Goal: Task Accomplishment & Management: Complete application form

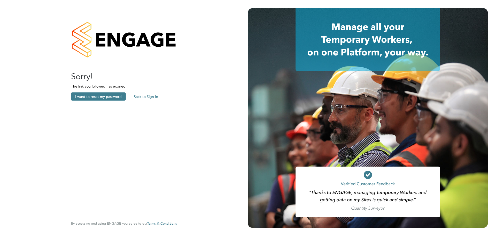
click at [143, 92] on button "Back to Sign In" at bounding box center [146, 96] width 33 height 8
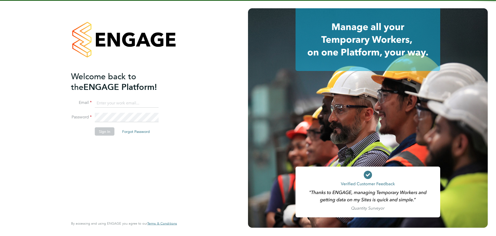
type input "aturner@rgbrec.co.uk"
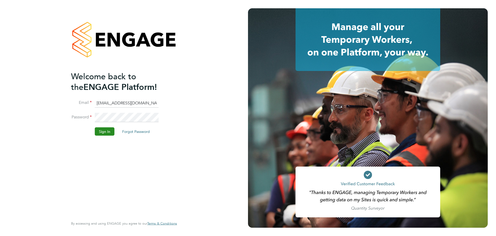
click at [106, 129] on button "Sign In" at bounding box center [105, 131] width 20 height 8
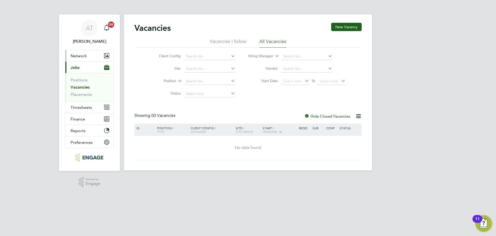
click at [74, 57] on span "Network" at bounding box center [79, 55] width 16 height 5
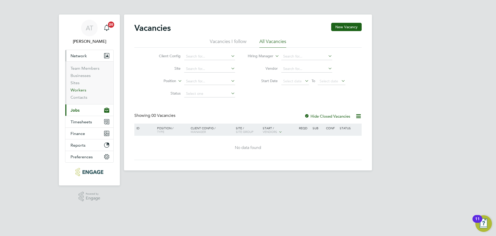
click at [78, 88] on link "Workers" at bounding box center [79, 89] width 16 height 5
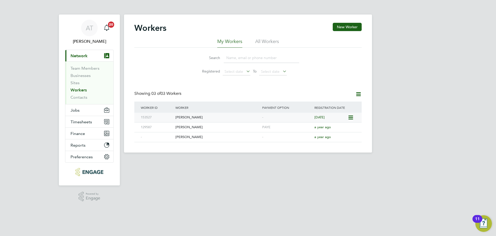
click at [351, 117] on icon at bounding box center [350, 117] width 5 height 6
click at [184, 117] on div "[PERSON_NAME]" at bounding box center [217, 117] width 87 height 10
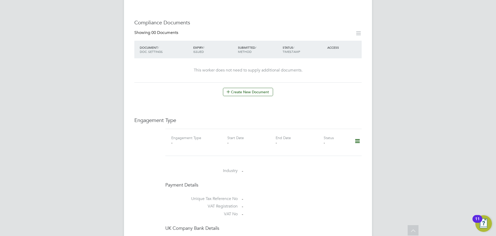
scroll to position [284, 0]
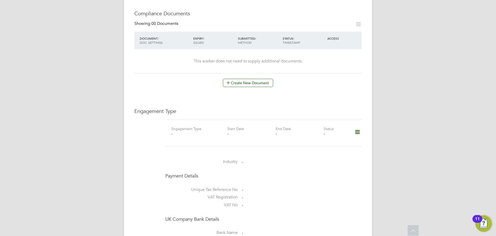
click at [356, 133] on icon at bounding box center [357, 132] width 9 height 12
click at [324, 154] on li "Add Engagement Type" at bounding box center [331, 153] width 59 height 7
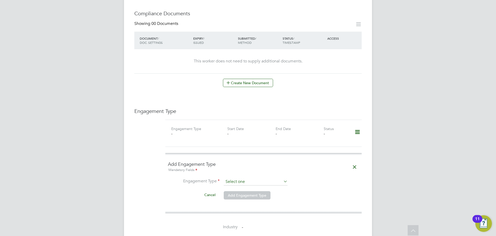
click at [278, 180] on input at bounding box center [256, 181] width 64 height 7
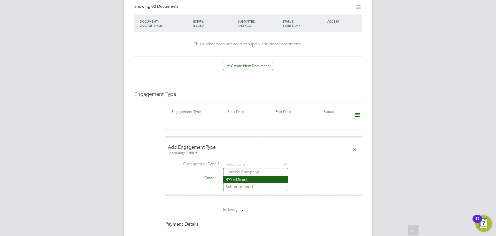
scroll to position [310, 0]
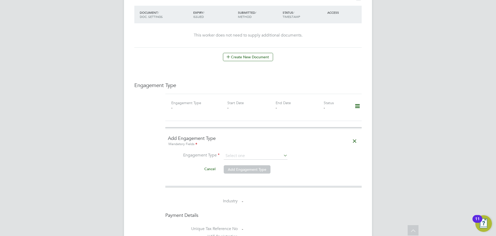
click at [239, 164] on li "Limited Company" at bounding box center [256, 162] width 64 height 7
type input "Limited Company"
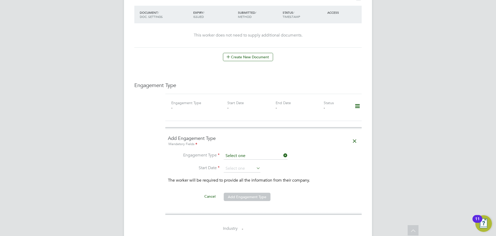
click at [262, 156] on input at bounding box center [256, 155] width 64 height 7
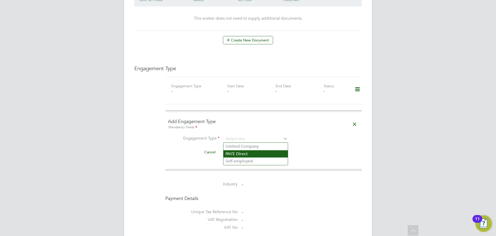
scroll to position [336, 0]
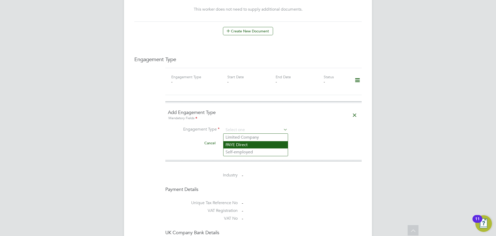
click at [243, 147] on li "PAYE Direct" at bounding box center [256, 144] width 64 height 7
type input "PAYE Direct"
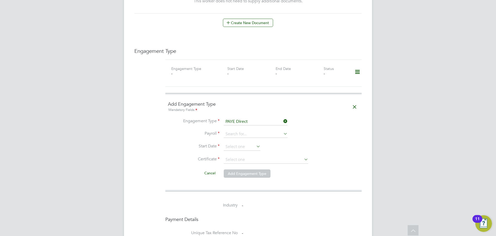
scroll to position [344, 0]
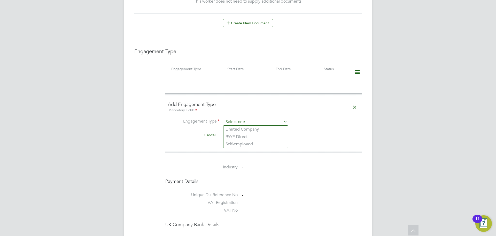
click at [271, 123] on input at bounding box center [256, 121] width 64 height 7
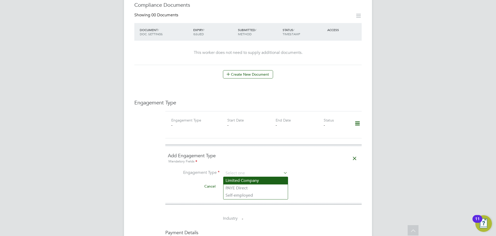
scroll to position [292, 0]
click at [246, 182] on li "Limited Company" at bounding box center [256, 180] width 64 height 7
type input "Limited Company"
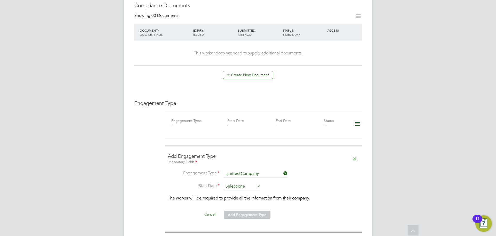
click at [243, 186] on input at bounding box center [242, 186] width 37 height 8
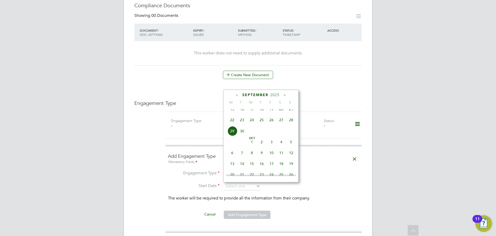
click at [189, 191] on li "Start Date" at bounding box center [263, 188] width 191 height 13
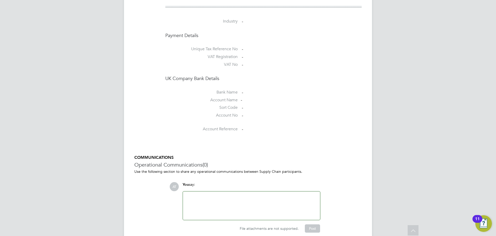
scroll to position [540, 0]
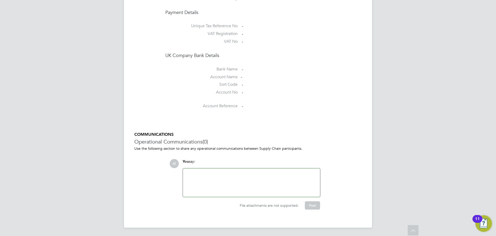
click at [216, 183] on div at bounding box center [251, 182] width 131 height 22
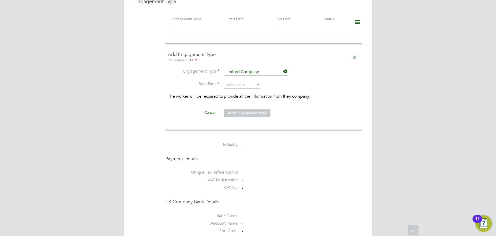
scroll to position [385, 0]
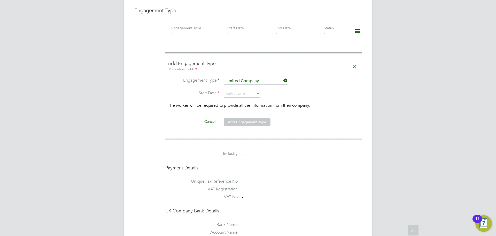
click at [255, 90] on icon at bounding box center [255, 92] width 0 height 7
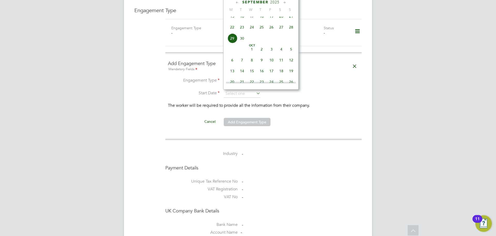
click at [315, 123] on li "Cancel Add Engagement Type" at bounding box center [263, 124] width 191 height 14
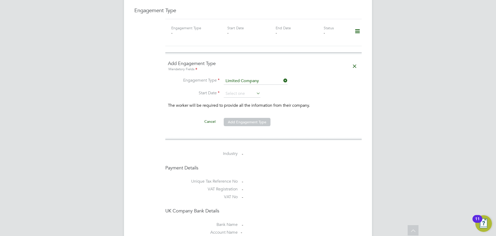
click at [255, 93] on icon at bounding box center [255, 92] width 0 height 7
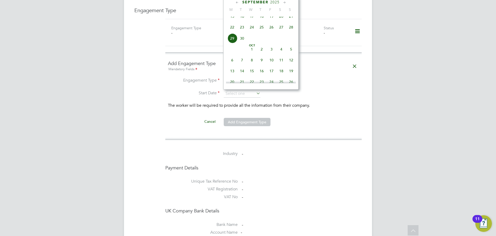
click at [255, 93] on icon at bounding box center [255, 92] width 0 height 7
click at [293, 118] on li "Cancel Add Engagement Type" at bounding box center [263, 124] width 191 height 14
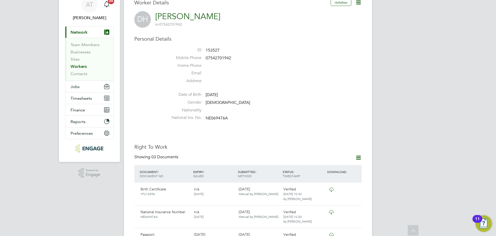
scroll to position [0, 0]
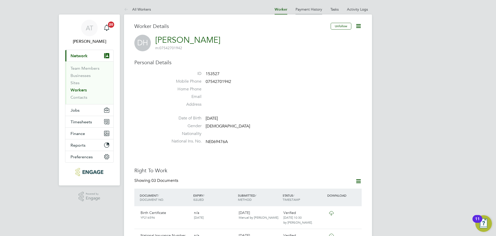
click at [305, 9] on link "Payment History" at bounding box center [309, 9] width 27 height 5
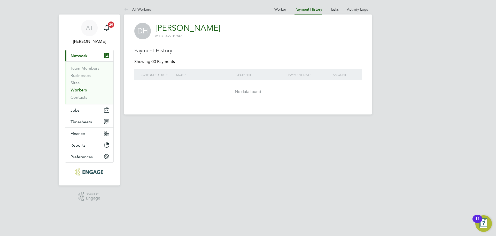
click at [305, 9] on link "Payment History" at bounding box center [309, 9] width 28 height 4
click at [330, 8] on at-navigation-tab "Tasks" at bounding box center [335, 8] width 17 height 5
click at [73, 111] on span "Jobs" at bounding box center [75, 110] width 9 height 5
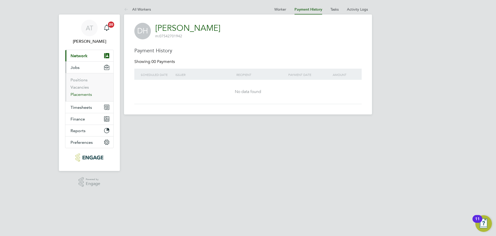
click at [80, 93] on link "Placements" at bounding box center [81, 94] width 21 height 5
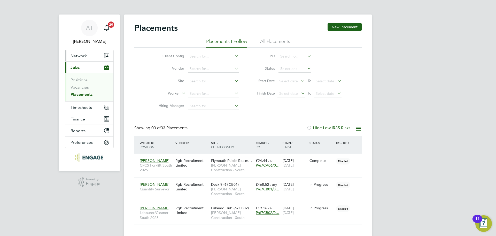
click at [76, 55] on span "Network" at bounding box center [79, 55] width 16 height 5
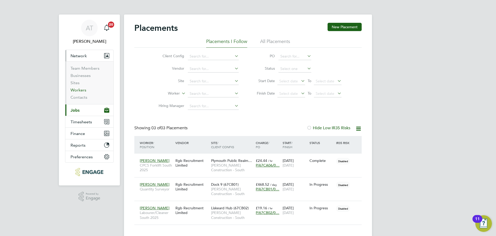
click at [79, 89] on link "Workers" at bounding box center [79, 89] width 16 height 5
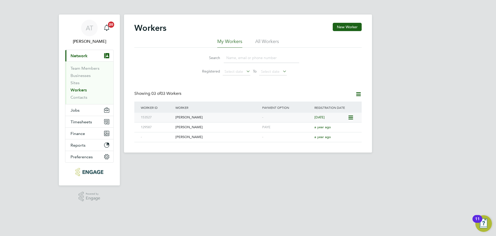
click at [351, 116] on icon at bounding box center [350, 117] width 5 height 6
click at [188, 116] on div "[PERSON_NAME]" at bounding box center [217, 117] width 87 height 10
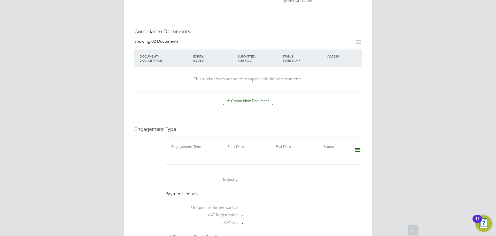
scroll to position [241, 0]
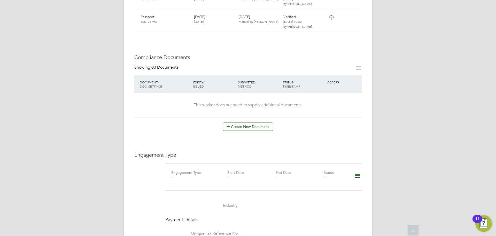
click at [358, 175] on icon at bounding box center [357, 176] width 9 height 12
click at [311, 198] on li "Add Engagement Type" at bounding box center [331, 197] width 59 height 7
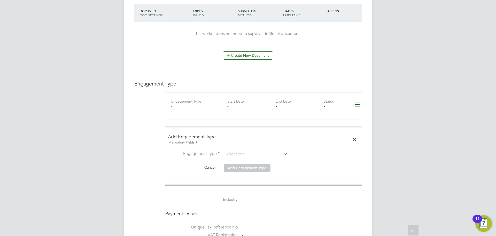
scroll to position [318, 0]
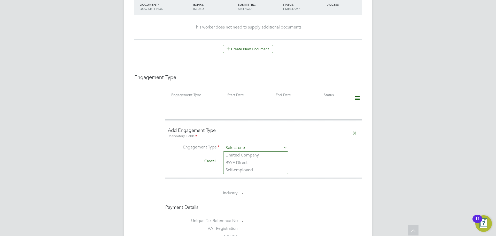
click at [234, 147] on input at bounding box center [256, 147] width 64 height 7
click at [238, 153] on li "Limited Company" at bounding box center [256, 154] width 64 height 7
type input "Limited Company"
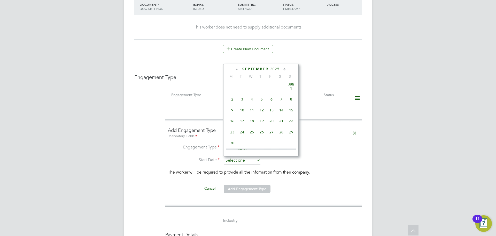
click at [232, 160] on input at bounding box center [242, 160] width 37 height 8
click at [238, 69] on icon at bounding box center [237, 69] width 5 height 6
click at [233, 97] on span "4" at bounding box center [233, 96] width 10 height 10
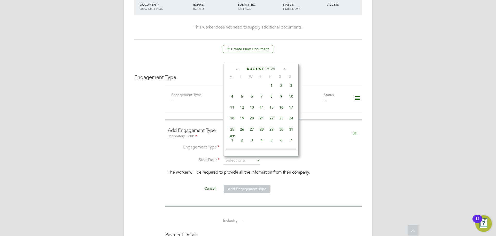
type input "[DATE]"
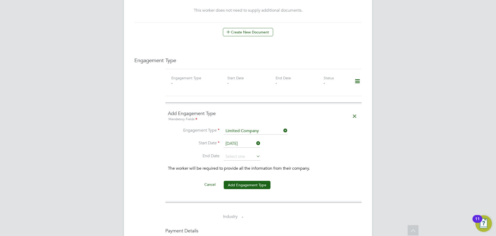
scroll to position [344, 0]
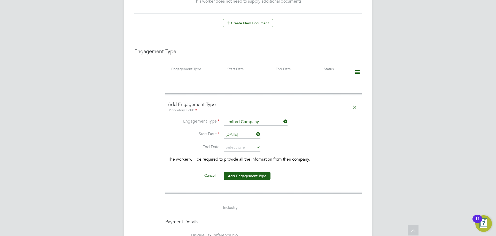
click at [248, 170] on li "The worker will be required to provide all the information from their company." at bounding box center [263, 163] width 191 height 14
click at [251, 172] on button "Add Engagement Type" at bounding box center [247, 175] width 47 height 8
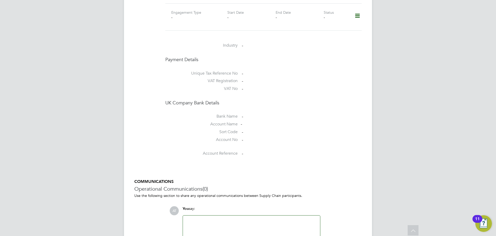
scroll to position [448, 0]
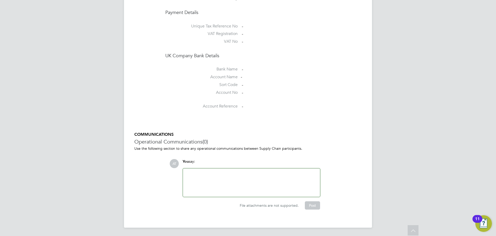
click at [235, 176] on div at bounding box center [251, 182] width 131 height 22
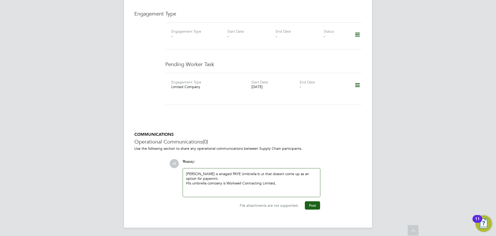
click at [241, 173] on div "[PERSON_NAME] is enaged PAYE Umbrella b ut that doesnt come up as an option for…" at bounding box center [251, 182] width 131 height 22
drag, startPoint x: 235, startPoint y: 183, endPoint x: 273, endPoint y: 186, distance: 37.6
click at [271, 188] on div "[PERSON_NAME] is engaged PAYE Umbrella but that doesn't come up as an option fo…" at bounding box center [251, 182] width 131 height 22
click at [282, 181] on div "HIs umbrella company is Workwell Contracting Limited," at bounding box center [251, 182] width 131 height 5
drag, startPoint x: 226, startPoint y: 187, endPoint x: 273, endPoint y: 189, distance: 46.6
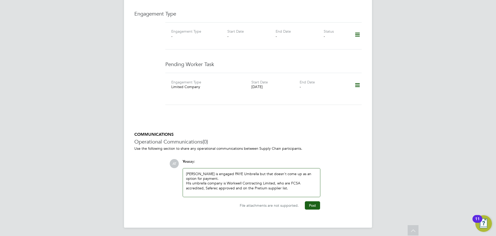
click at [273, 189] on div "HIs umbrella company is Workwell Contracting Limited, who are FCSA accredited, …" at bounding box center [251, 184] width 131 height 9
click at [267, 186] on div "HIs umbrella company is Workwell Contracting Limited, who are FCSA accredited, …" at bounding box center [251, 184] width 131 height 9
drag, startPoint x: 267, startPoint y: 186, endPoint x: 280, endPoint y: 187, distance: 13.0
click at [280, 187] on div "HIs umbrella company is Workwell Contracting Limited, who are FCSA accredited, …" at bounding box center [251, 184] width 131 height 9
click at [308, 187] on div "HIs umbrella company is Workwell Contracting Limited, who are FCSA accredited, …" at bounding box center [251, 184] width 131 height 9
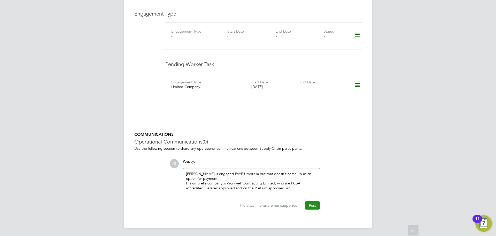
click at [312, 202] on button "Post" at bounding box center [312, 205] width 15 height 8
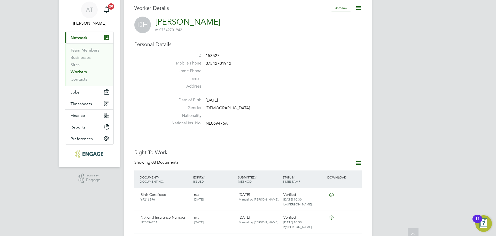
scroll to position [0, 0]
